Goal: Obtain resource: Download file/media

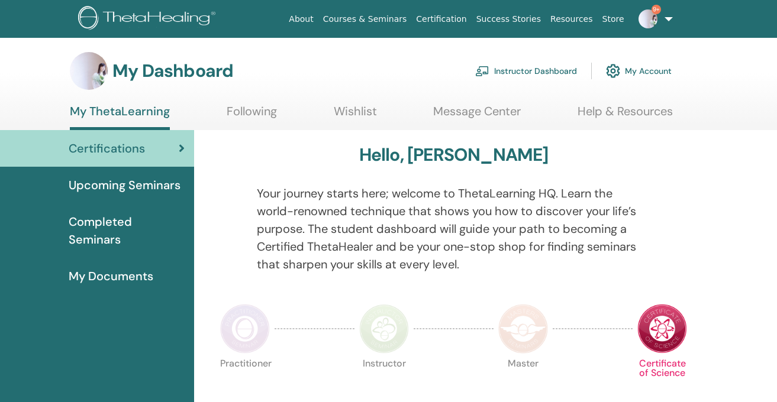
click at [517, 71] on link "Instructor Dashboard" at bounding box center [526, 71] width 102 height 26
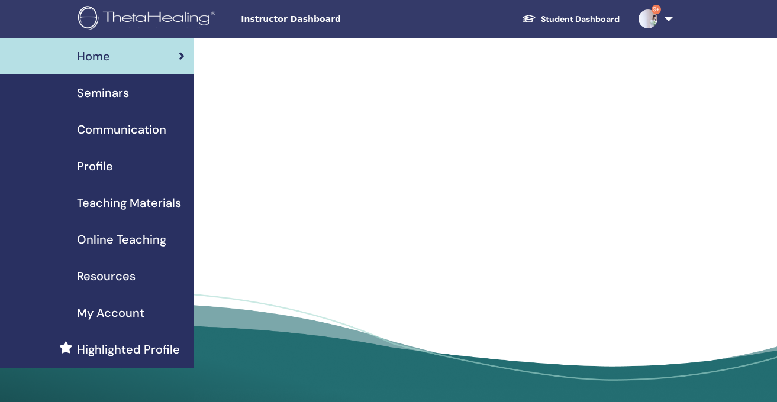
click at [133, 203] on span "Teaching Materials" at bounding box center [129, 203] width 104 height 18
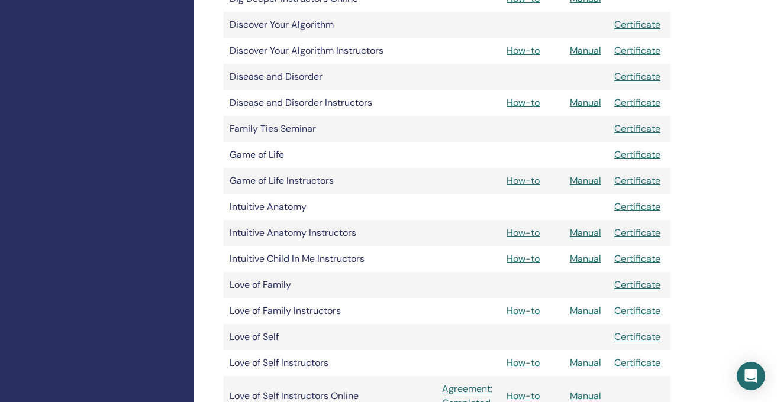
scroll to position [797, 0]
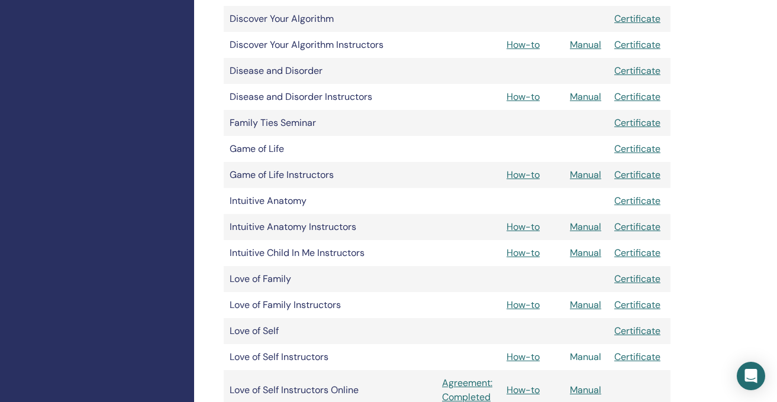
click at [580, 358] on link "Manual" at bounding box center [585, 357] width 31 height 12
